Goal: Transaction & Acquisition: Purchase product/service

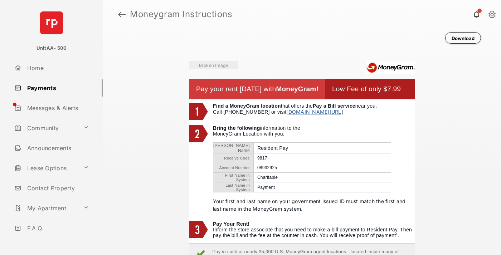
click at [122, 14] on link at bounding box center [122, 14] width 8 height 17
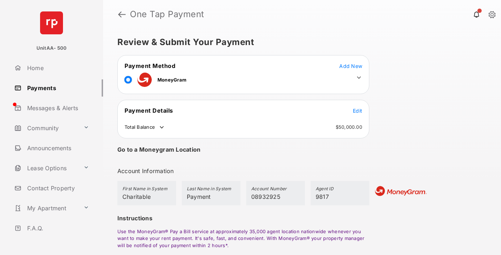
click at [358, 111] on span "Edit" at bounding box center [357, 111] width 9 height 6
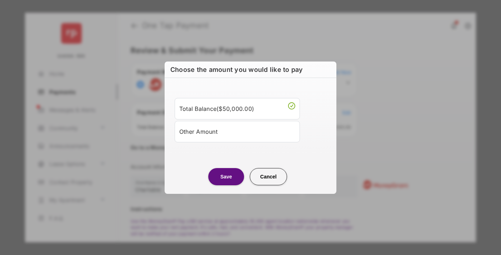
click at [237, 131] on div "Other Amount" at bounding box center [237, 132] width 116 height 12
type input "****"
click at [226, 185] on button "Save" at bounding box center [226, 176] width 36 height 17
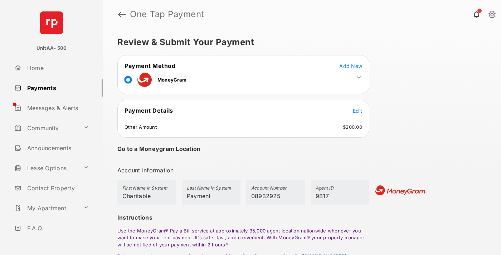
click at [359, 78] on icon at bounding box center [359, 77] width 6 height 6
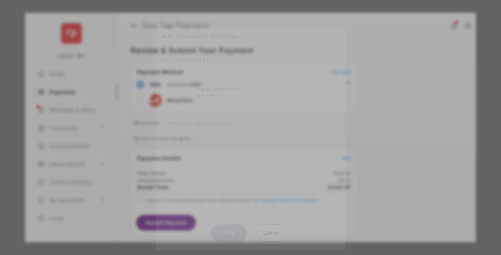
click at [248, 85] on div "Operation Smile" at bounding box center [249, 88] width 102 height 6
click at [229, 225] on button "Save" at bounding box center [229, 233] width 36 height 17
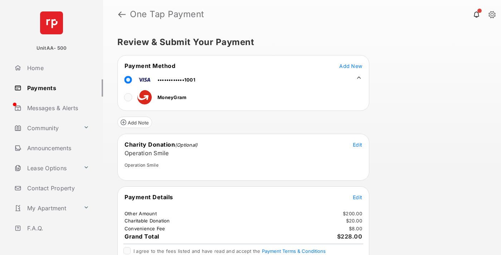
click at [358, 197] on span "Edit" at bounding box center [357, 197] width 9 height 6
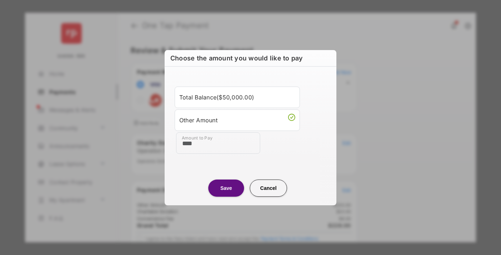
click at [226, 188] on button "Save" at bounding box center [226, 188] width 36 height 17
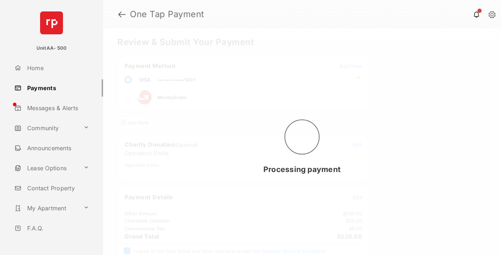
scroll to position [29, 0]
